Goal: Transaction & Acquisition: Subscribe to service/newsletter

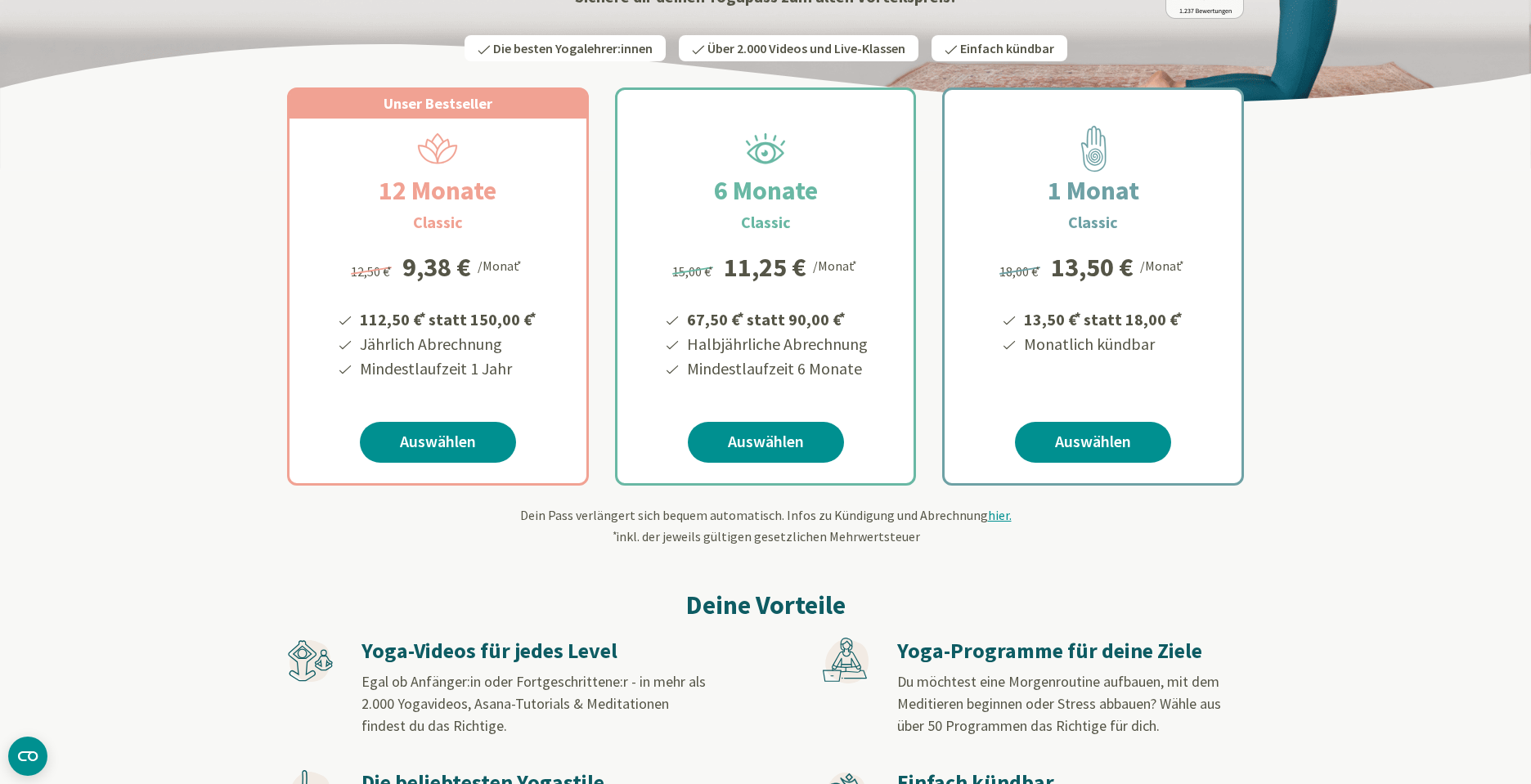
scroll to position [258, 0]
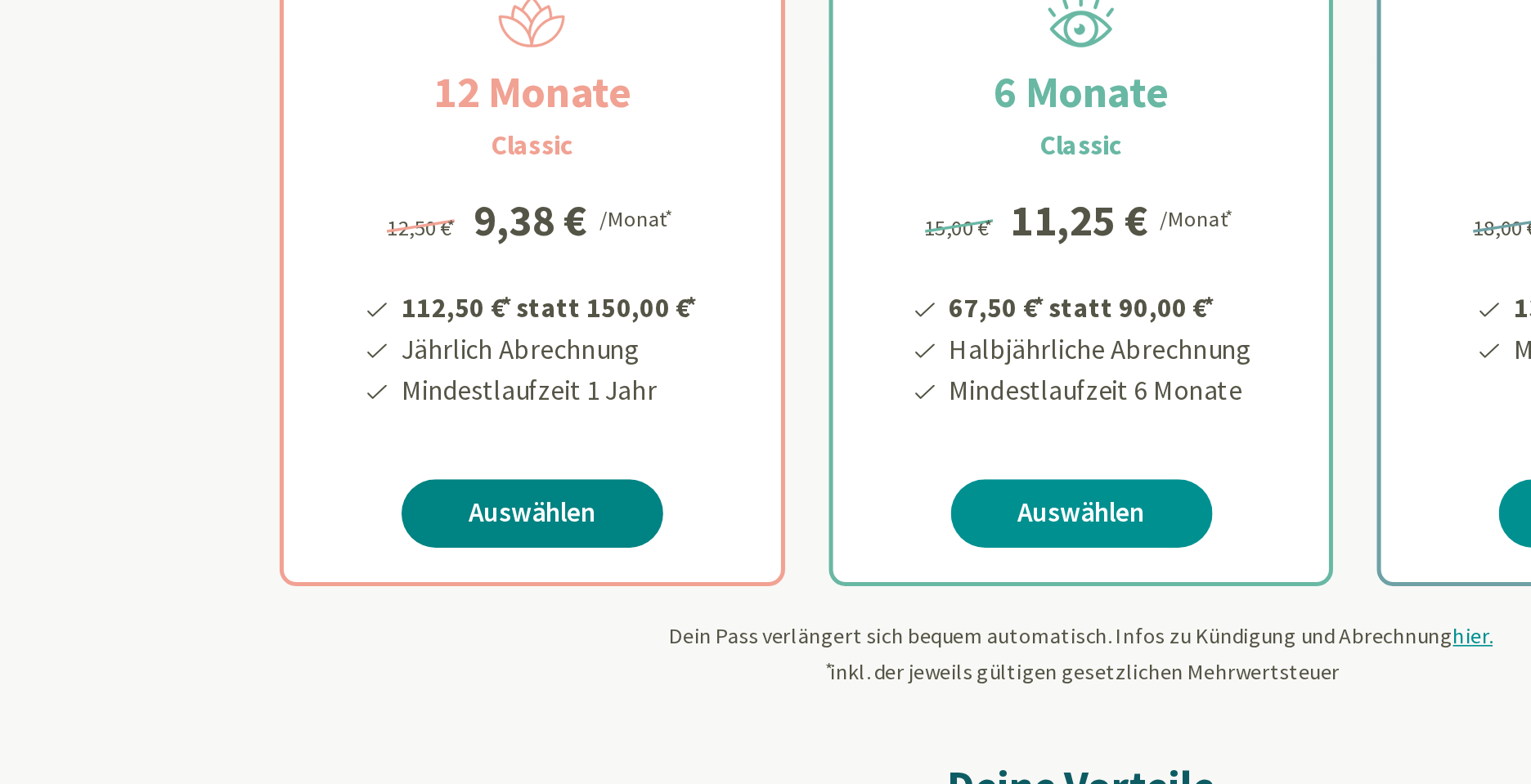
click at [446, 446] on link "Auswählen" at bounding box center [438, 445] width 156 height 41
